Goal: Information Seeking & Learning: Understand process/instructions

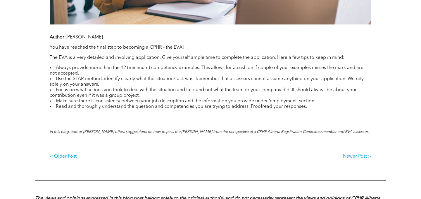
scroll to position [453, 0]
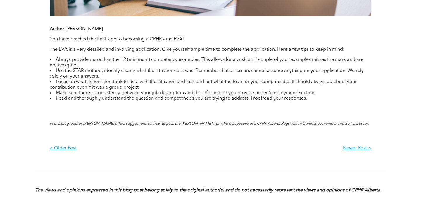
click at [101, 50] on p "The EVA is a very detailed and involving application. Give yourself ample time …" at bounding box center [210, 50] width 321 height 6
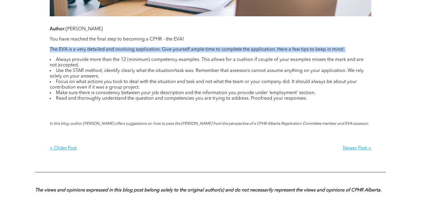
click at [115, 49] on p "The EVA is a very detailed and involving application. Give yourself ample time …" at bounding box center [210, 50] width 321 height 6
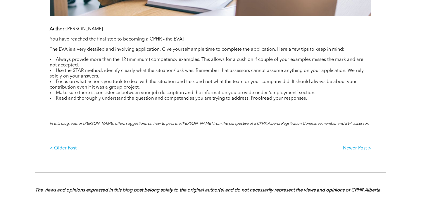
click at [115, 49] on p "The EVA is a very detailed and involving application. Give yourself ample time …" at bounding box center [210, 50] width 321 height 6
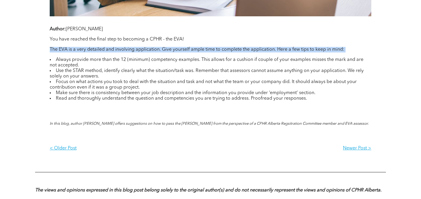
click at [95, 57] on li "Always provide more than the 12 (minimum) competency examples. This allows for …" at bounding box center [210, 62] width 321 height 11
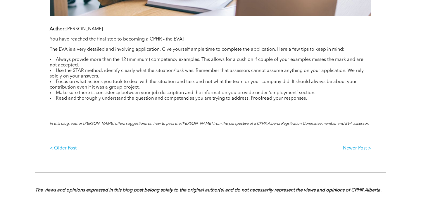
click at [95, 57] on li "Always provide more than the 12 (minimum) competency examples. This allows for …" at bounding box center [210, 62] width 321 height 11
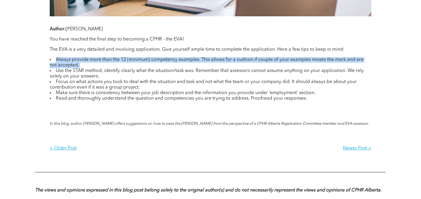
click at [83, 65] on li "Always provide more than the 12 (minimum) competency examples. This allows for …" at bounding box center [210, 62] width 321 height 11
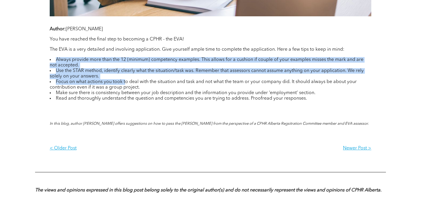
drag, startPoint x: 53, startPoint y: 58, endPoint x: 125, endPoint y: 80, distance: 75.2
click at [125, 80] on ul "Always provide more than the 12 (minimum) competency examples. This allows for …" at bounding box center [210, 79] width 321 height 44
click at [125, 80] on li "Focus on what actions you took to deal with the situation and task and not what…" at bounding box center [210, 84] width 321 height 11
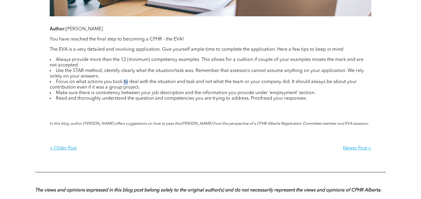
click at [125, 80] on li "Focus on what actions you took to deal with the situation and task and not what…" at bounding box center [210, 84] width 321 height 11
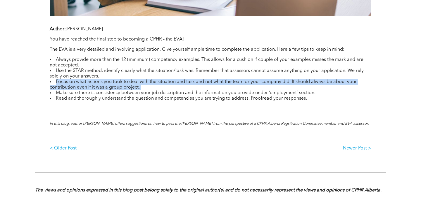
click at [125, 80] on li "Focus on what actions you took to deal with the situation and task and not what…" at bounding box center [210, 84] width 321 height 11
click at [143, 88] on li "Focus on what actions you took to deal with the situation and task and not what…" at bounding box center [210, 84] width 321 height 11
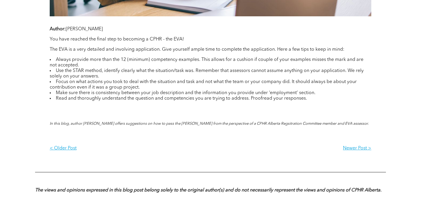
click at [143, 88] on li "Focus on what actions you took to deal with the situation and task and not what…" at bounding box center [210, 84] width 321 height 11
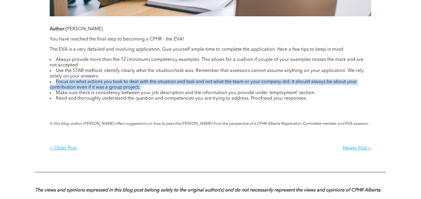
click at [156, 91] on li "Make sure there is consistency between your job description and the information…" at bounding box center [210, 94] width 321 height 6
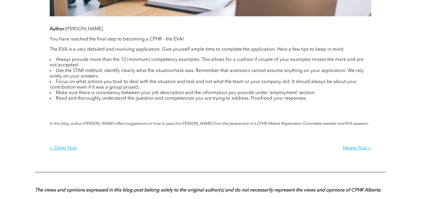
click at [156, 91] on li "Make sure there is consistency between your job description and the information…" at bounding box center [210, 94] width 321 height 6
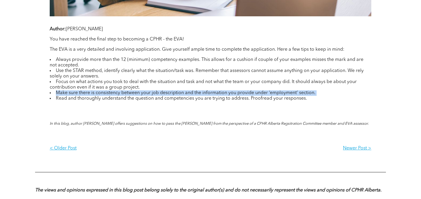
click at [168, 94] on li "Make sure there is consistency between your job description and the information…" at bounding box center [210, 94] width 321 height 6
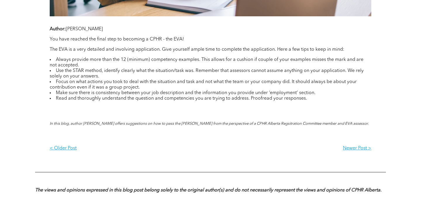
click at [168, 94] on li "Make sure there is consistency between your job description and the information…" at bounding box center [210, 94] width 321 height 6
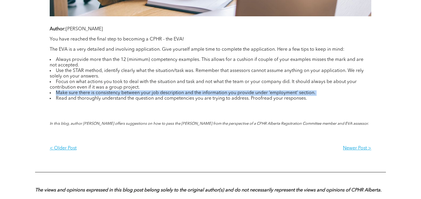
click at [160, 99] on li "Read and thoroughly understand the question and competencies you are trying to …" at bounding box center [210, 99] width 321 height 6
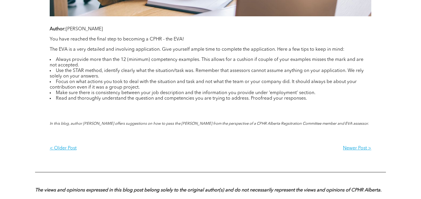
click at [160, 99] on li "Read and thoroughly understand the question and competencies you are trying to …" at bounding box center [210, 99] width 321 height 6
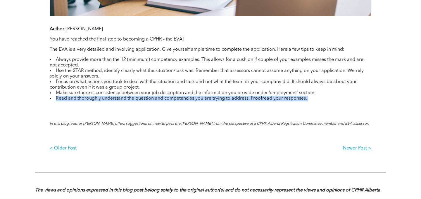
click at [146, 98] on li "Read and thoroughly understand the question and competencies you are trying to …" at bounding box center [210, 99] width 321 height 6
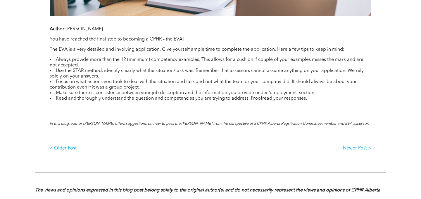
click at [128, 91] on li "Make sure there is consistency between your job description and the information…" at bounding box center [210, 94] width 321 height 6
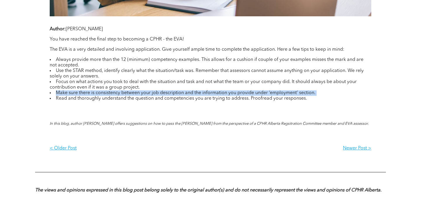
click at [139, 91] on li "Make sure there is consistency between your job description and the information…" at bounding box center [210, 94] width 321 height 6
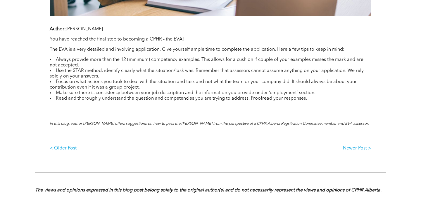
click at [148, 80] on li "Focus on what actions you took to deal with the situation and task and not what…" at bounding box center [210, 84] width 321 height 11
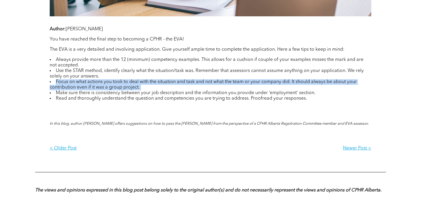
click at [153, 80] on li "Focus on what actions you took to deal with the situation and task and not what…" at bounding box center [210, 84] width 321 height 11
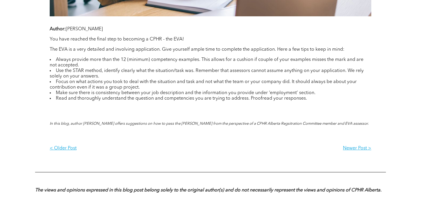
click at [120, 71] on li "Use the STAR method, identify clearly what the situation/task was. Remember tha…" at bounding box center [210, 73] width 321 height 11
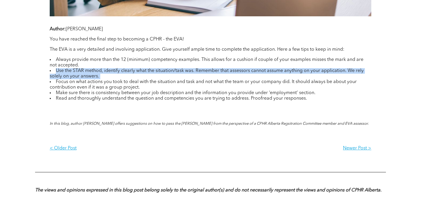
click at [116, 80] on li "Focus on what actions you took to deal with the situation and task and not what…" at bounding box center [210, 84] width 321 height 11
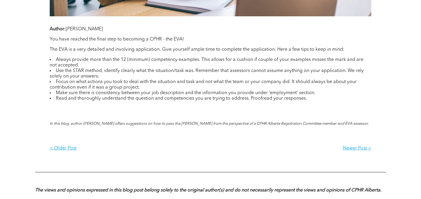
click at [116, 80] on li "Focus on what actions you took to deal with the situation and task and not what…" at bounding box center [210, 84] width 321 height 11
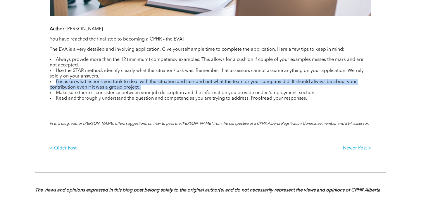
click at [72, 82] on li "Focus on what actions you took to deal with the situation and task and not what…" at bounding box center [210, 84] width 321 height 11
drag, startPoint x: 53, startPoint y: 81, endPoint x: 130, endPoint y: 84, distance: 77.2
click at [131, 85] on li "Focus on what actions you took to deal with the situation and task and not what…" at bounding box center [210, 84] width 321 height 11
click at [130, 84] on li "Focus on what actions you took to deal with the situation and task and not what…" at bounding box center [210, 84] width 321 height 11
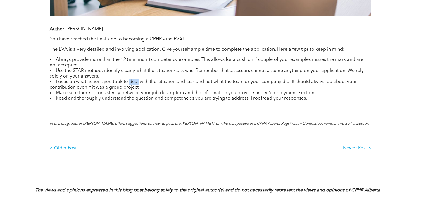
click at [130, 84] on li "Focus on what actions you took to deal with the situation and task and not what…" at bounding box center [210, 84] width 321 height 11
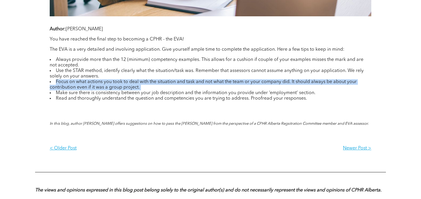
click at [130, 84] on li "Focus on what actions you took to deal with the situation and task and not what…" at bounding box center [210, 84] width 321 height 11
click at [124, 84] on li "Focus on what actions you took to deal with the situation and task and not what…" at bounding box center [210, 84] width 321 height 11
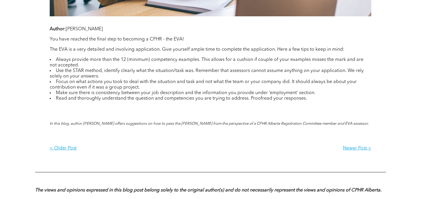
click at [124, 84] on li "Focus on what actions you took to deal with the situation and task and not what…" at bounding box center [210, 84] width 321 height 11
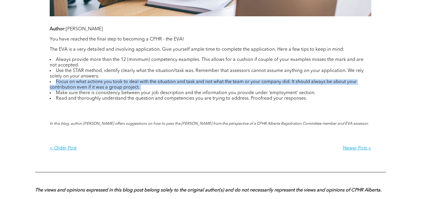
click at [124, 84] on li "Focus on what actions you took to deal with the situation and task and not what…" at bounding box center [210, 84] width 321 height 11
click at [124, 86] on li "Focus on what actions you took to deal with the situation and task and not what…" at bounding box center [210, 84] width 321 height 11
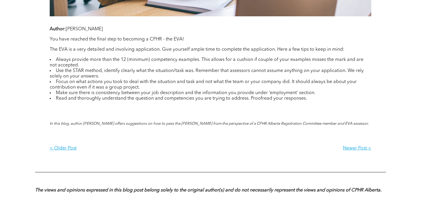
click at [124, 86] on li "Focus on what actions you took to deal with the situation and task and not what…" at bounding box center [210, 84] width 321 height 11
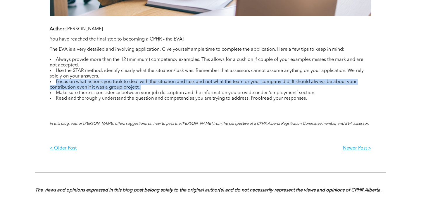
click at [124, 86] on li "Focus on what actions you took to deal with the situation and task and not what…" at bounding box center [210, 84] width 321 height 11
click at [110, 81] on li "Focus on what actions you took to deal with the situation and task and not what…" at bounding box center [210, 84] width 321 height 11
